Goal: Communication & Community: Answer question/provide support

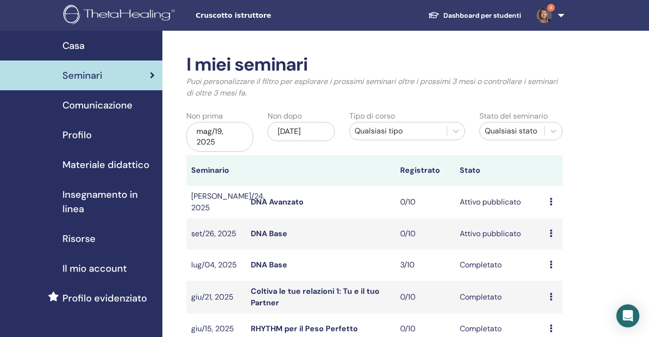
click at [553, 233] on div "Anteprima Modificare Partecipanti Annulla" at bounding box center [554, 234] width 8 height 12
click at [554, 268] on link "Partecipanti" at bounding box center [558, 269] width 43 height 10
click at [552, 7] on span "4" at bounding box center [551, 8] width 8 height 8
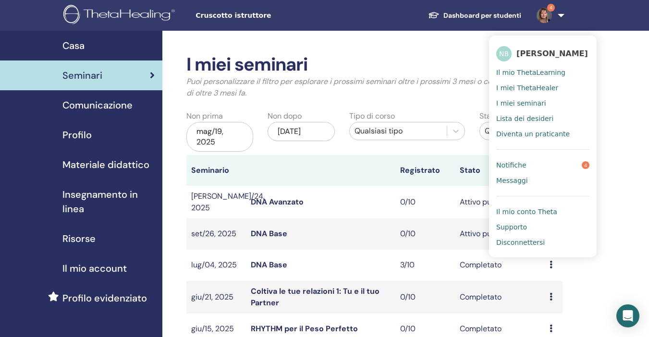
click at [557, 165] on link "Notifiche 4" at bounding box center [542, 165] width 93 height 15
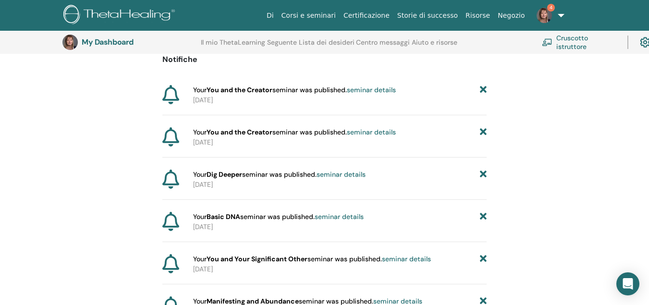
scroll to position [100, 0]
click at [649, 205] on html "Di Corsi e seminari Certificazione Storie di successo Risorse Negozio 4 NB NADI…" at bounding box center [324, 52] width 649 height 305
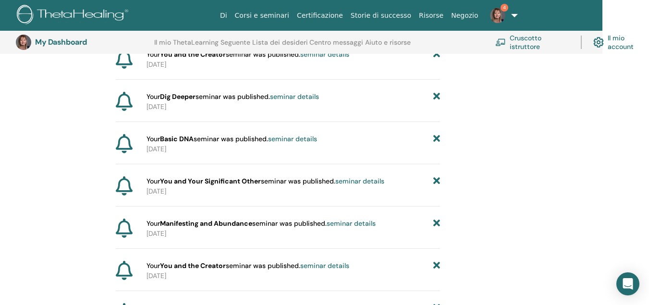
click at [504, 3] on link "4" at bounding box center [501, 15] width 39 height 31
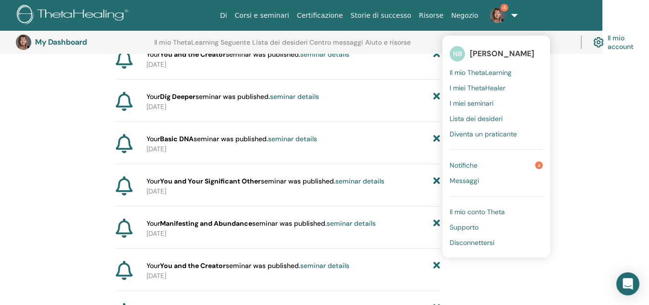
click at [540, 168] on span "4" at bounding box center [539, 165] width 8 height 8
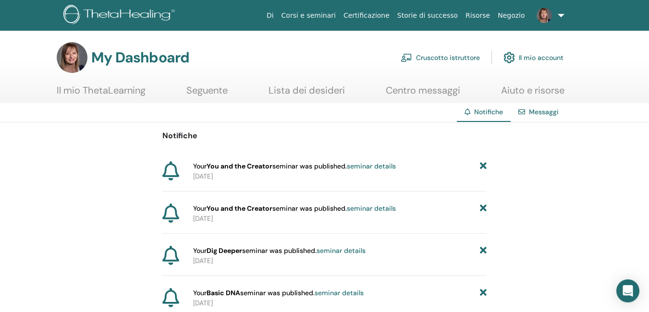
click at [539, 113] on link "Messaggi" at bounding box center [544, 112] width 30 height 9
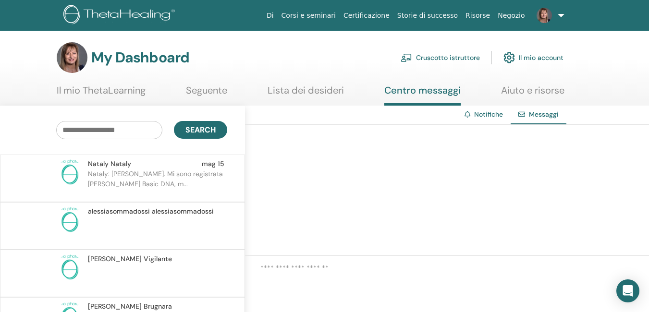
click at [501, 115] on link "Notifiche" at bounding box center [488, 114] width 29 height 9
